Goal: Transaction & Acquisition: Register for event/course

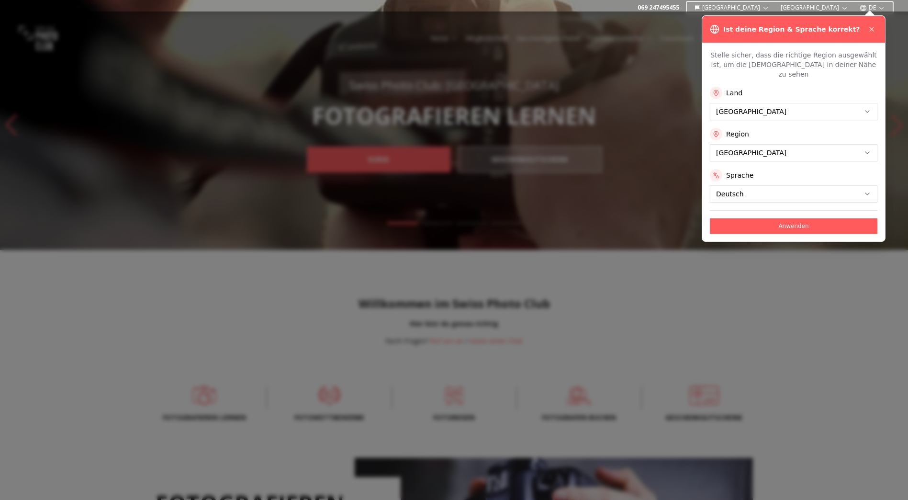
click at [604, 91] on div at bounding box center [454, 255] width 908 height 488
click at [871, 27] on icon at bounding box center [872, 29] width 8 height 8
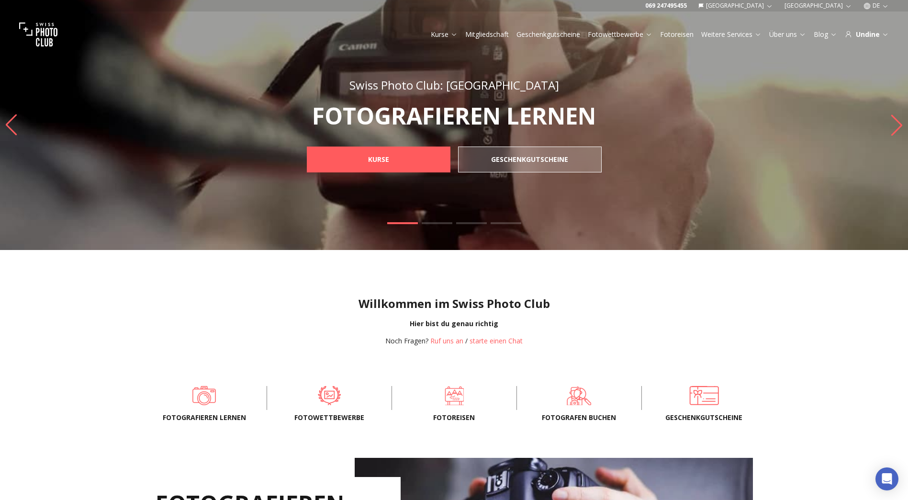
click at [324, 405] on div "Fotografieren lernen Fotowettbewerbe Fotoreisen FOTOGRAFEN BUCHEN Geschenkgutsc…" at bounding box center [454, 397] width 613 height 43
click at [320, 416] on span "Fotowettbewerbe" at bounding box center [330, 418] width 94 height 10
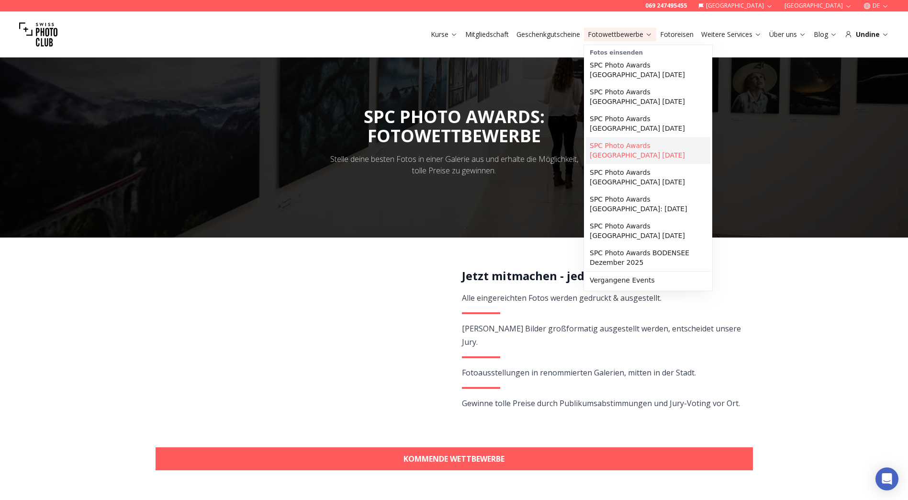
click at [631, 137] on link "SPC Photo Awards [GEOGRAPHIC_DATA] [DATE]" at bounding box center [648, 150] width 125 height 27
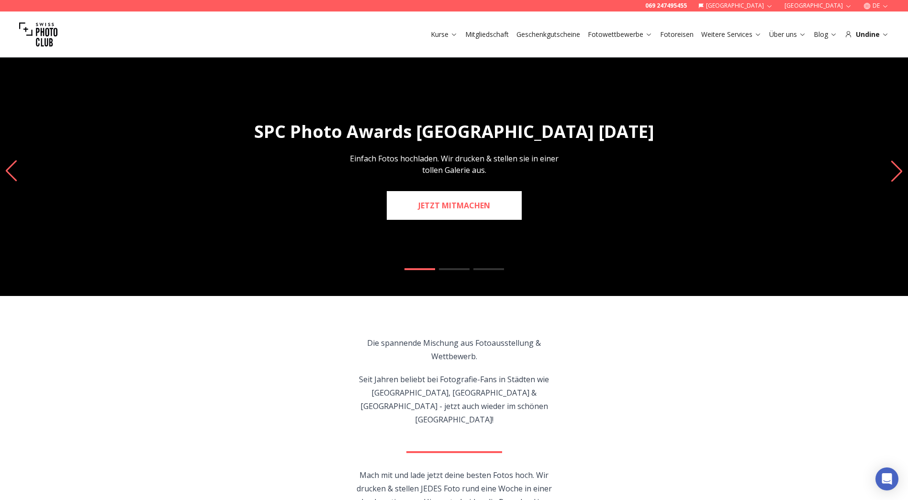
click at [486, 208] on link "JETZT MITMACHEN" at bounding box center [454, 205] width 135 height 29
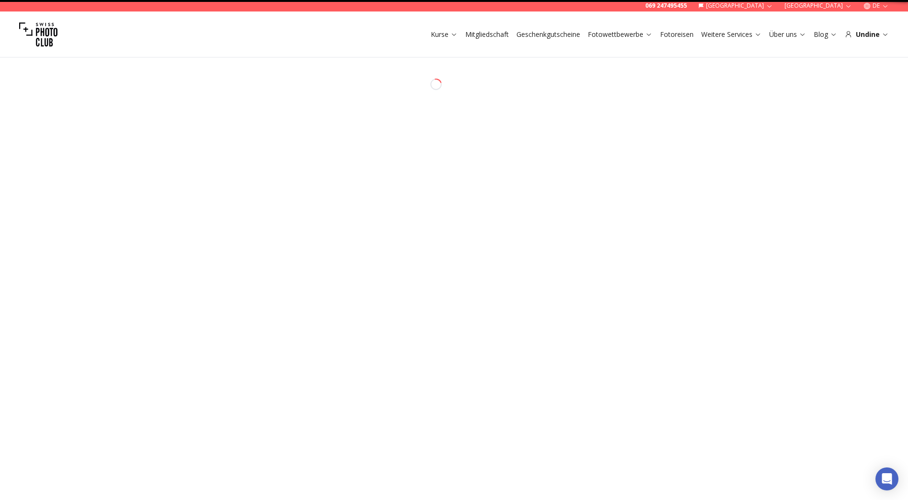
select select "*******"
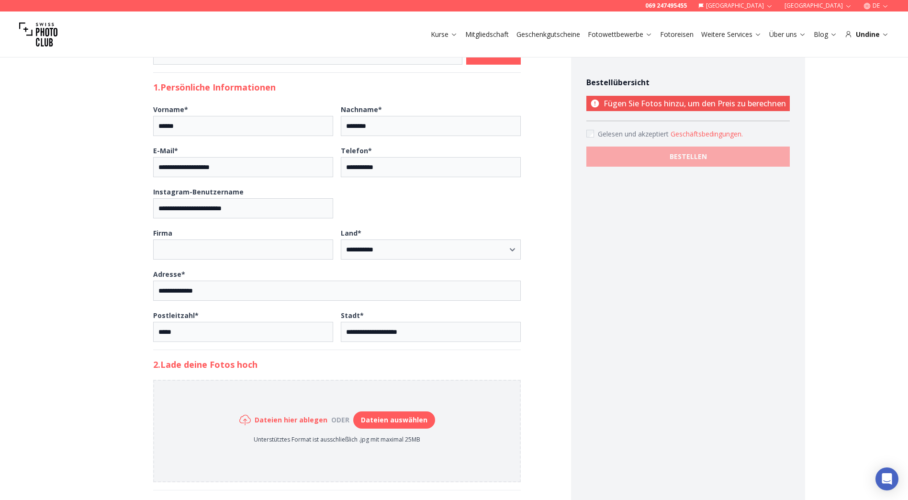
scroll to position [192, 0]
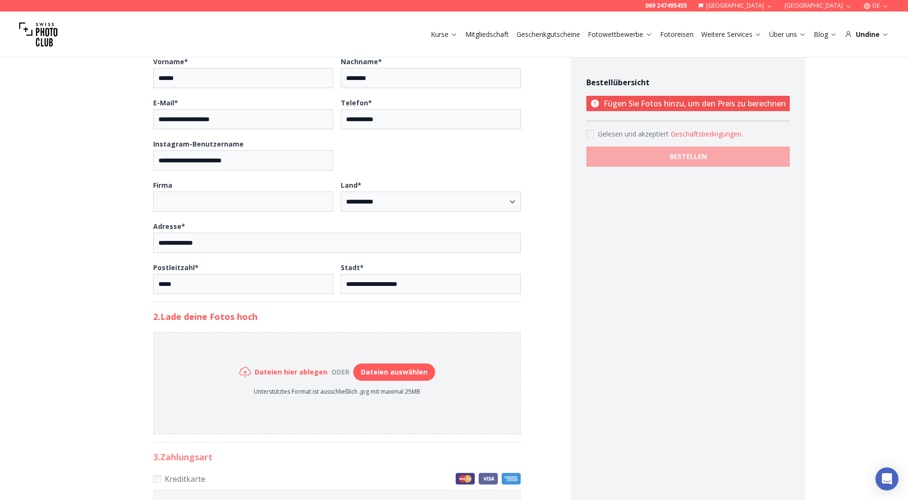
click at [378, 375] on button "Dateien auswählen" at bounding box center [394, 371] width 82 height 17
type input "**********"
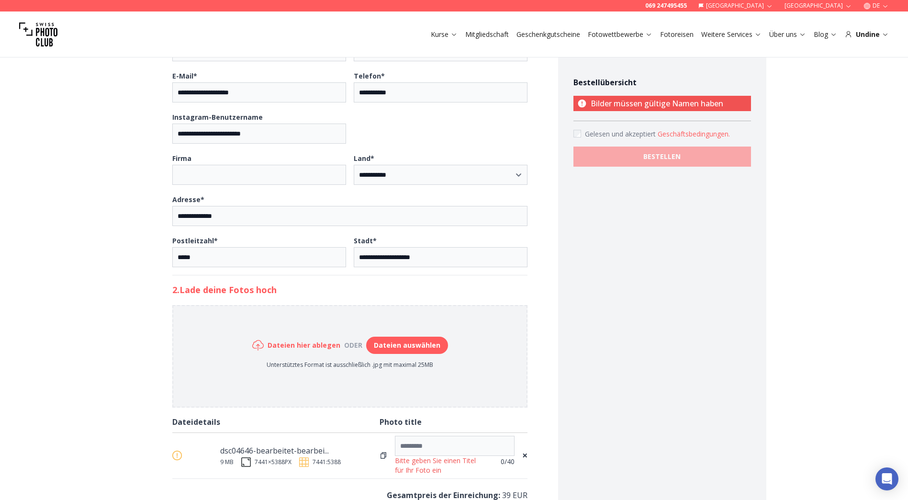
scroll to position [239, 0]
